Goal: Transaction & Acquisition: Obtain resource

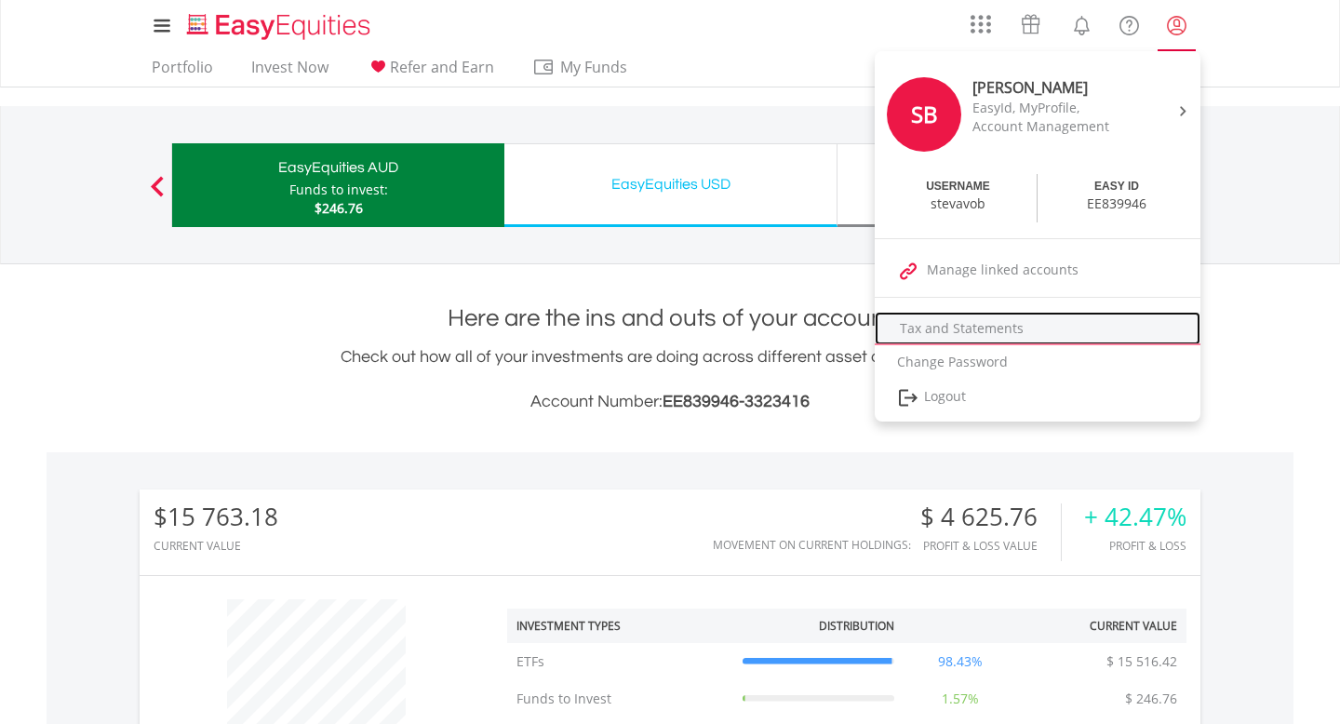
click at [975, 334] on link "Tax and Statements" at bounding box center [1038, 329] width 326 height 34
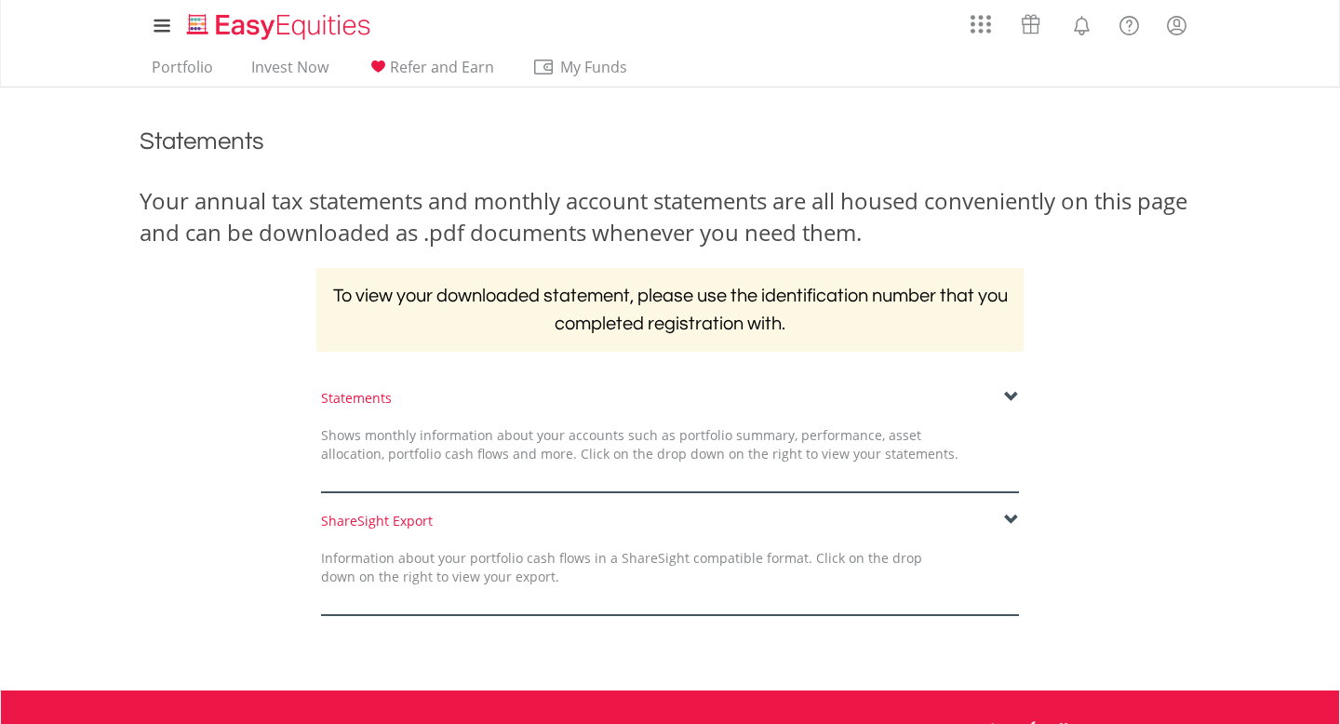
click at [1016, 397] on span at bounding box center [1011, 397] width 15 height 15
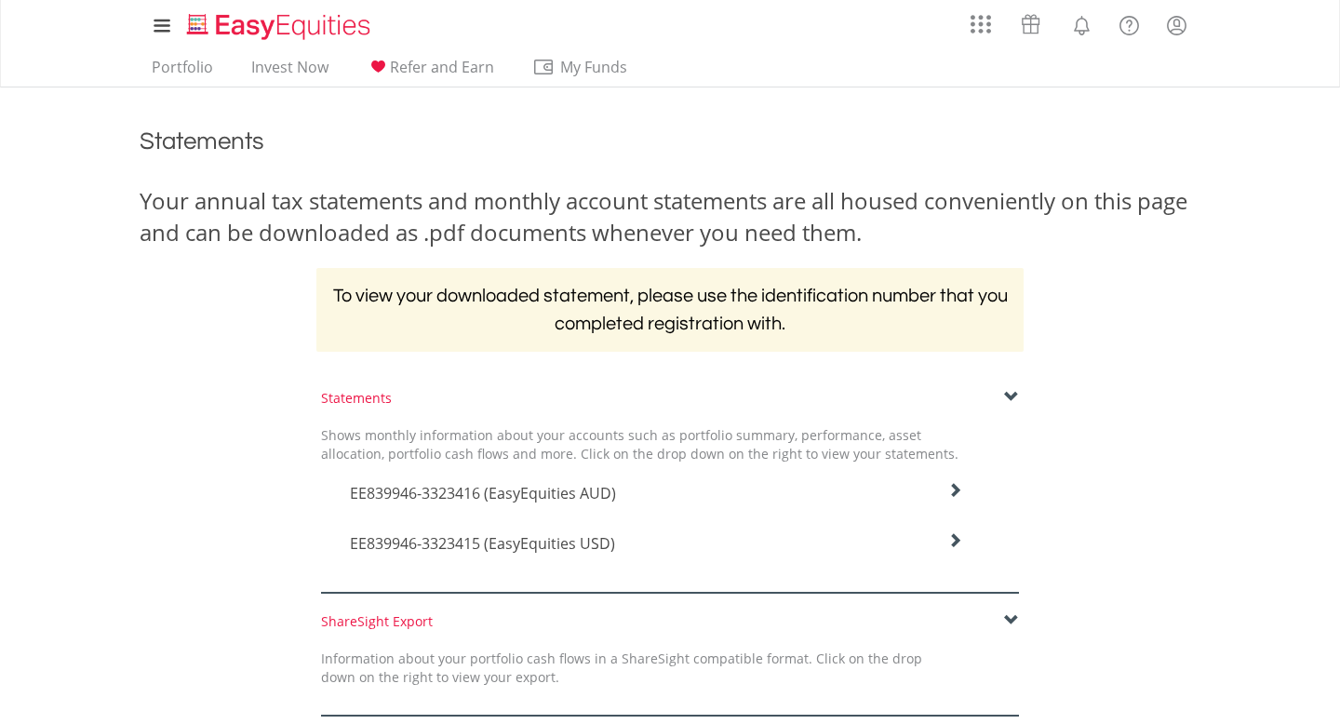
click at [944, 491] on h4 "EE839946-3323416 (EasyEquities AUD)" at bounding box center [656, 493] width 612 height 22
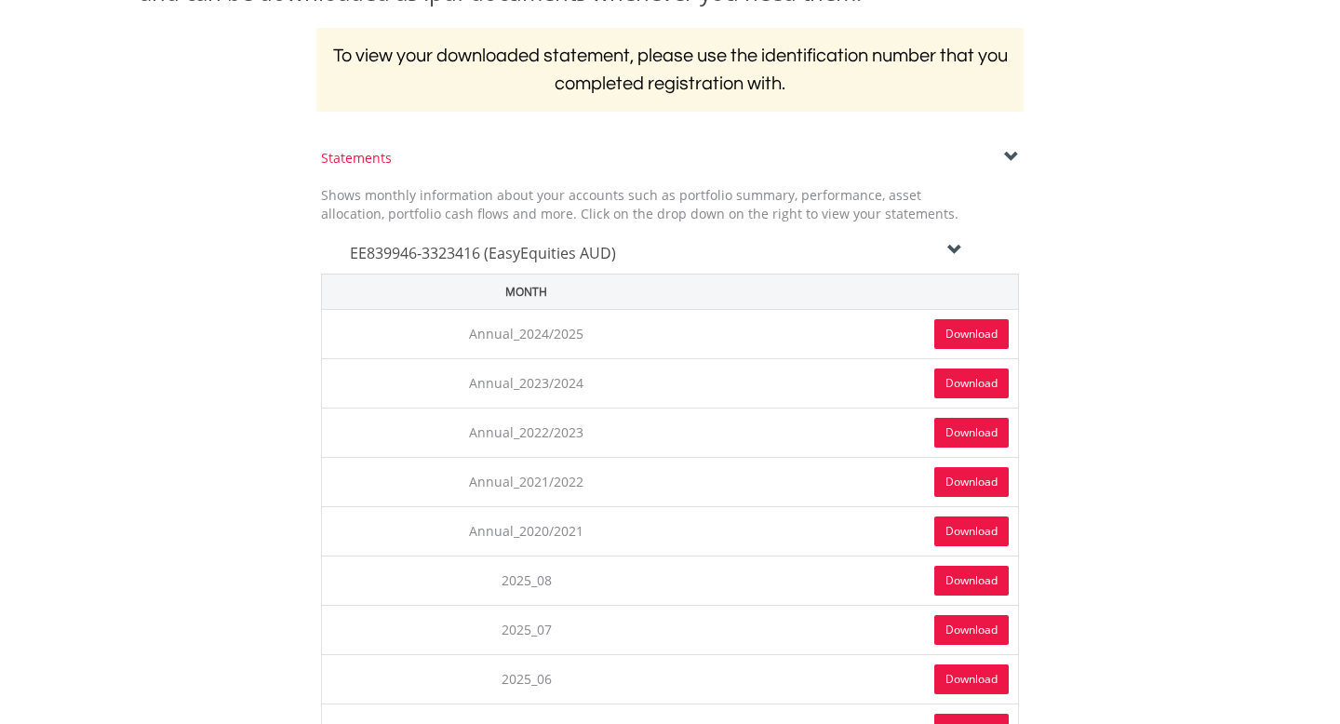
scroll to position [239, 0]
click at [971, 338] on link "Download" at bounding box center [971, 335] width 74 height 30
click at [958, 256] on icon at bounding box center [955, 251] width 15 height 15
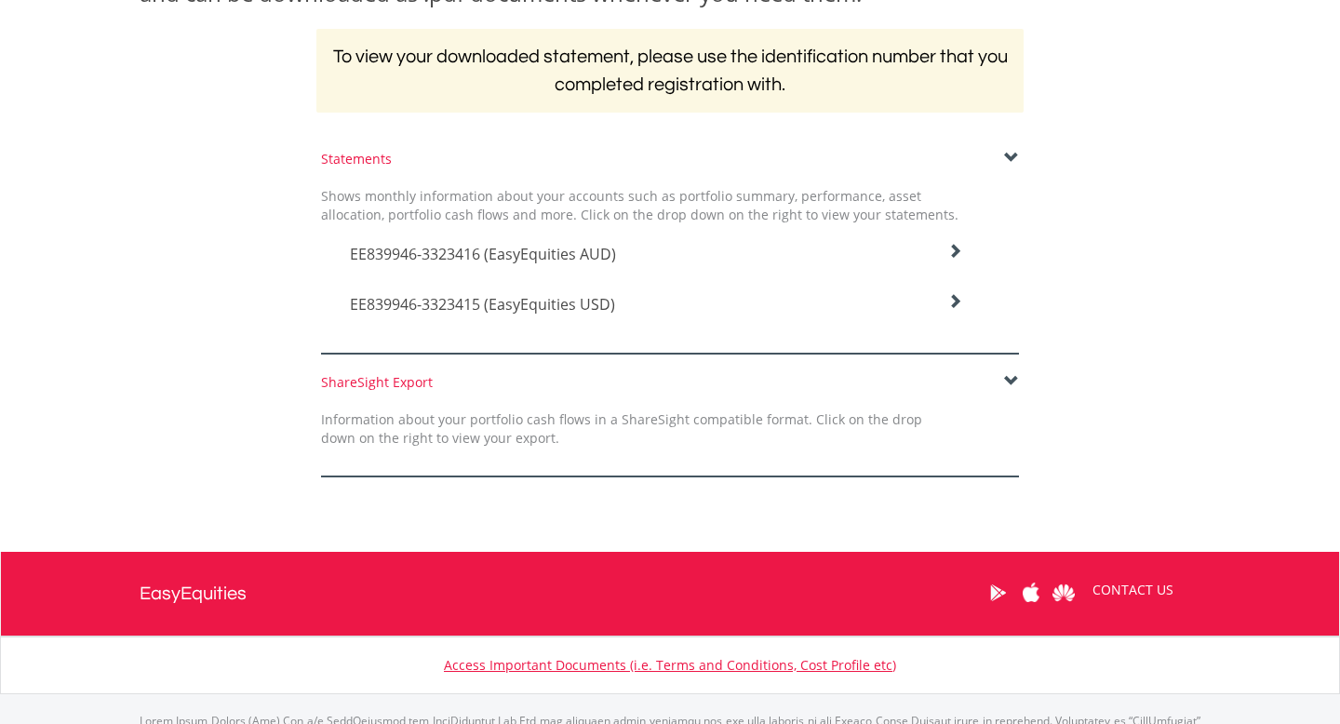
click at [958, 303] on icon at bounding box center [955, 301] width 15 height 15
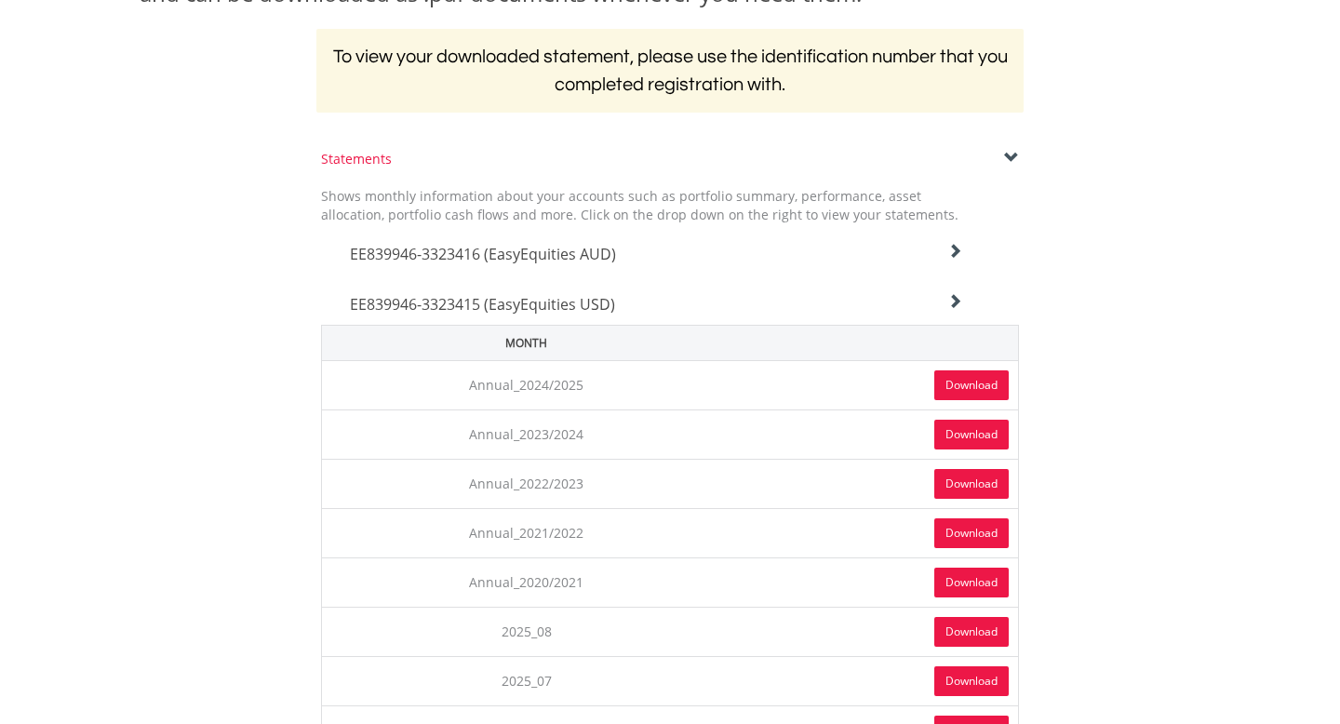
click at [974, 381] on link "Download" at bounding box center [971, 385] width 74 height 30
click at [956, 295] on icon at bounding box center [955, 301] width 15 height 15
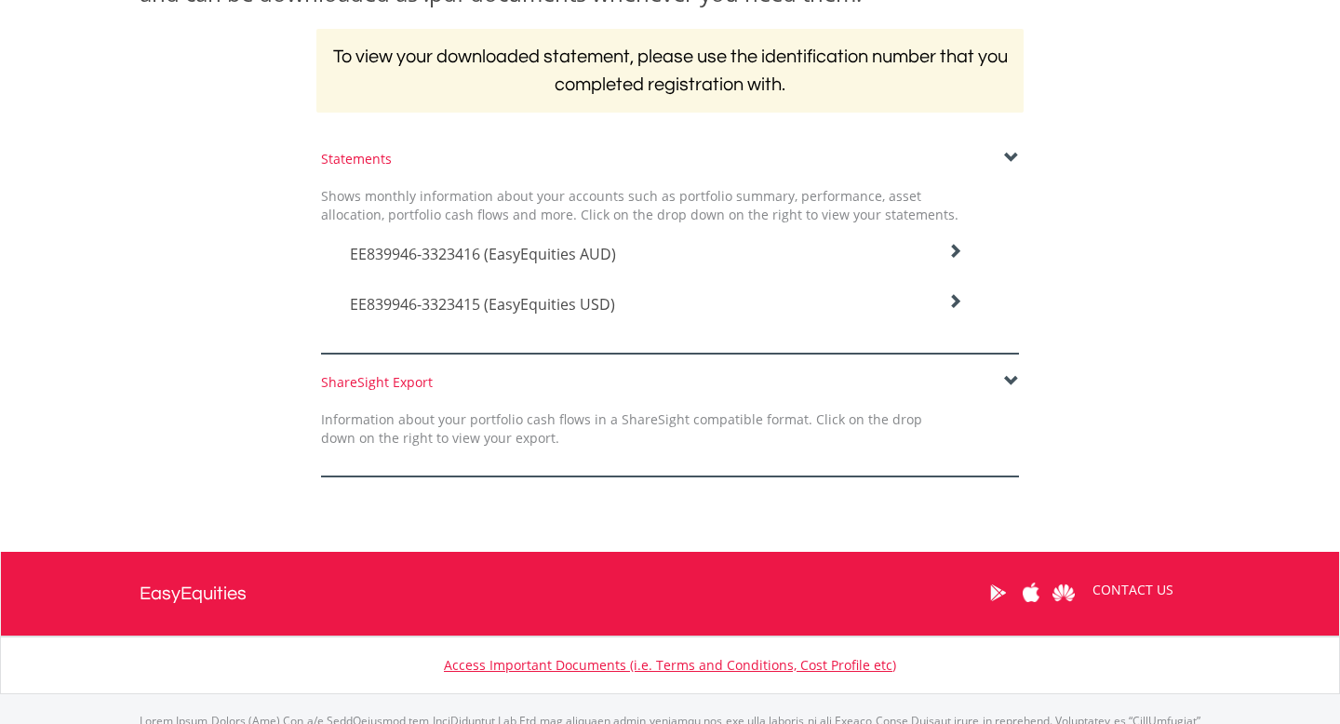
click at [1002, 381] on div "ShareSight Export" at bounding box center [670, 382] width 698 height 19
click at [1011, 381] on span at bounding box center [1011, 381] width 15 height 15
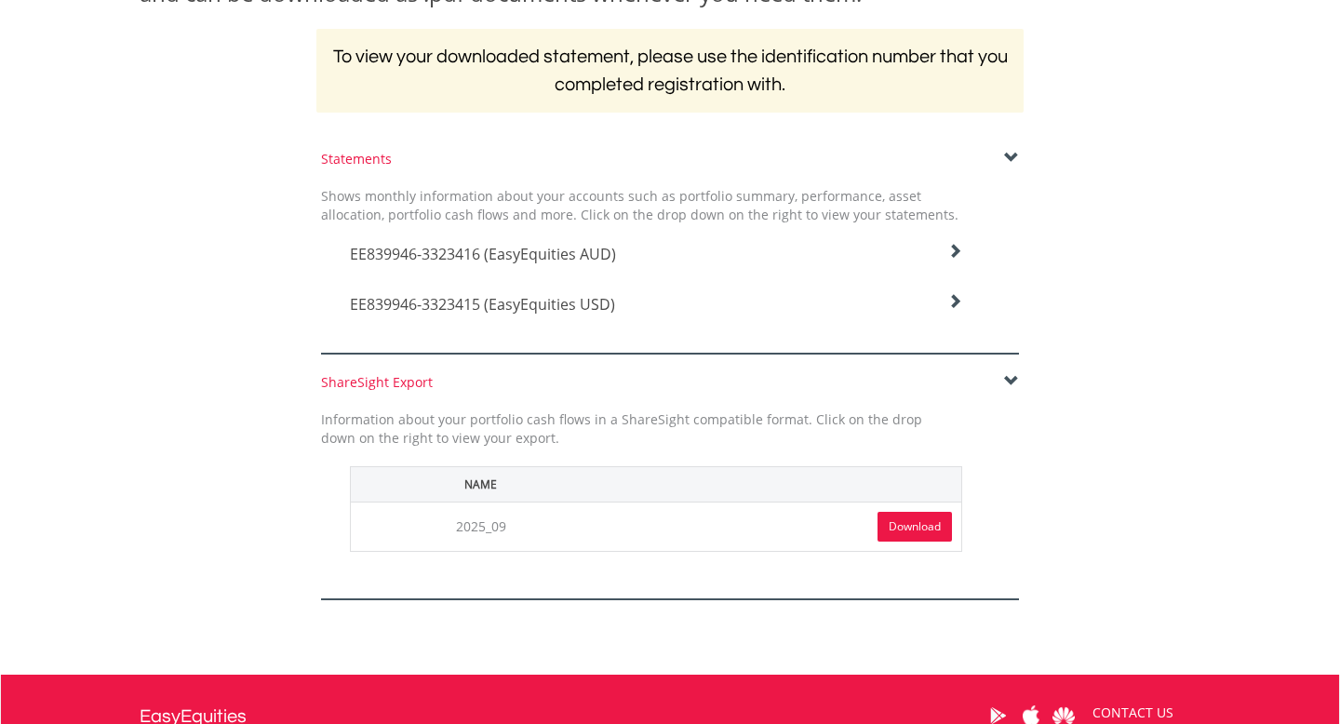
click at [917, 521] on link "Download" at bounding box center [915, 527] width 74 height 30
